Goal: Register for event/course

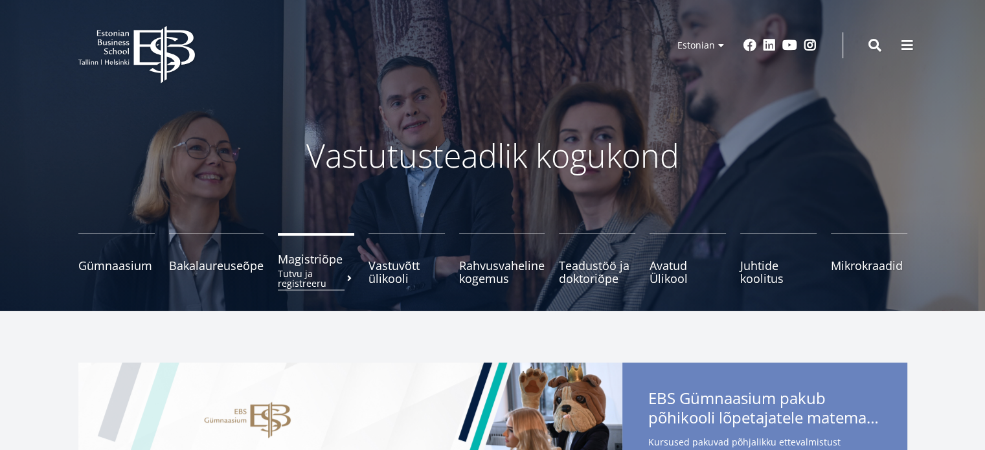
click at [305, 269] on small "Tutvu ja registreeru" at bounding box center [316, 278] width 76 height 19
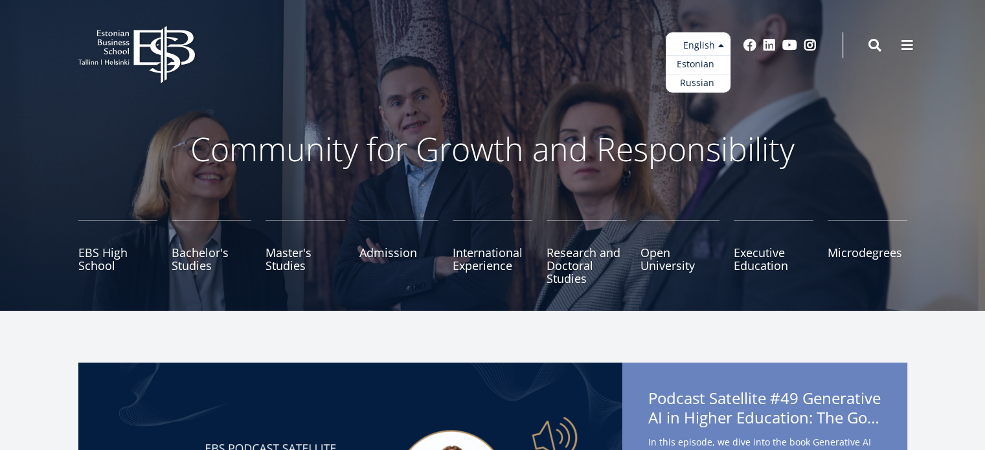
click at [688, 69] on link "Estonian" at bounding box center [698, 64] width 65 height 19
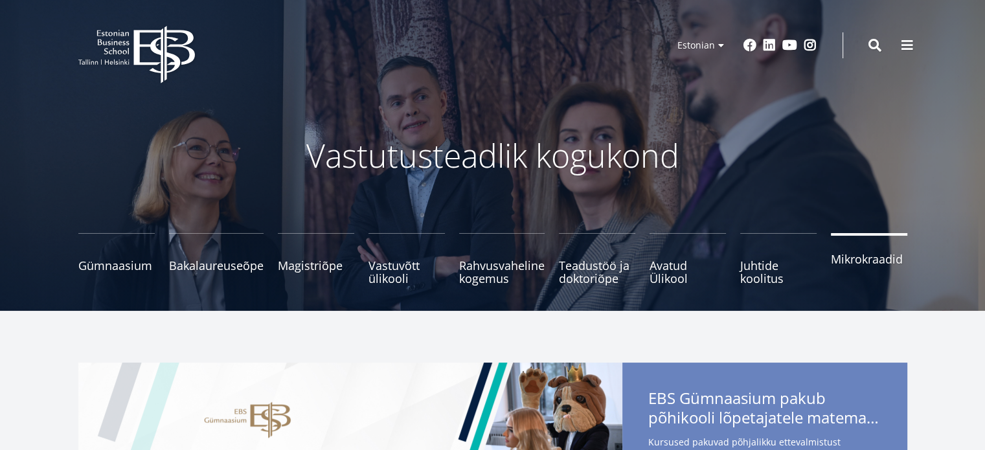
click at [840, 278] on link "Mikrokraadid" at bounding box center [869, 259] width 76 height 52
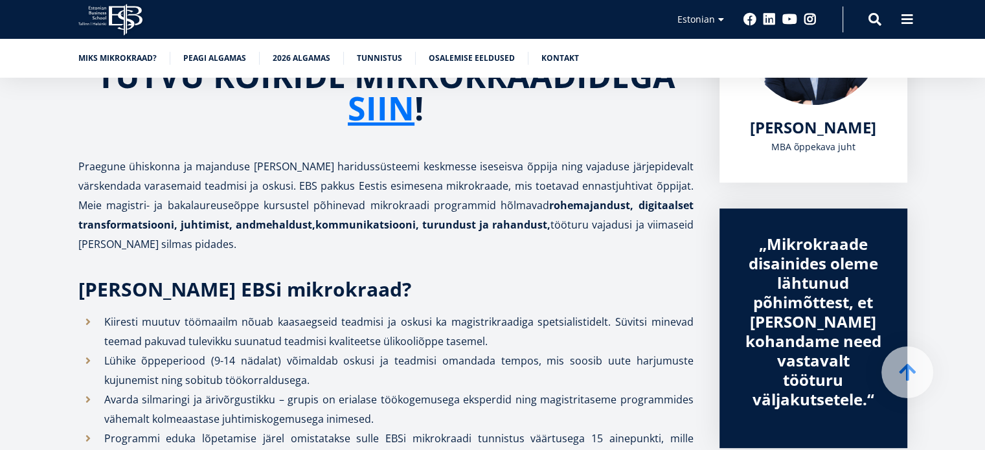
scroll to position [303, 0]
click at [313, 60] on link "2026 algamas" at bounding box center [302, 57] width 58 height 13
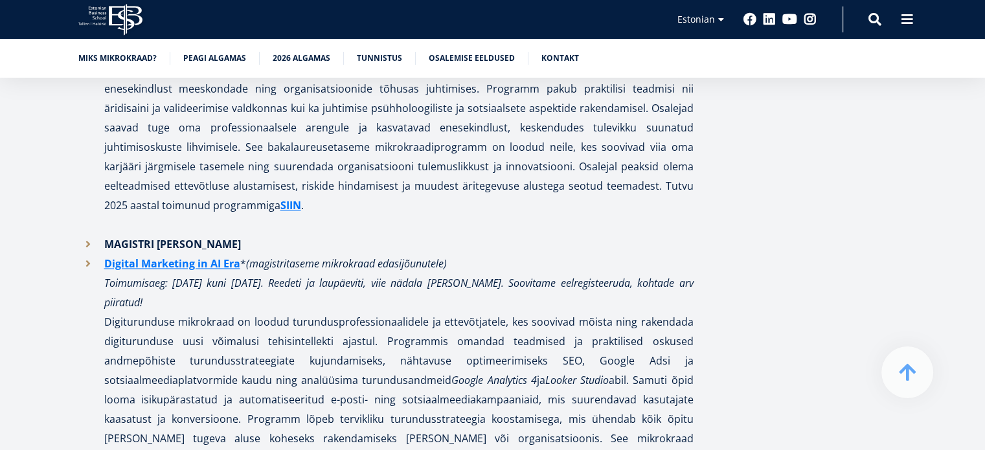
scroll to position [1988, 0]
